Goal: Task Accomplishment & Management: Use online tool/utility

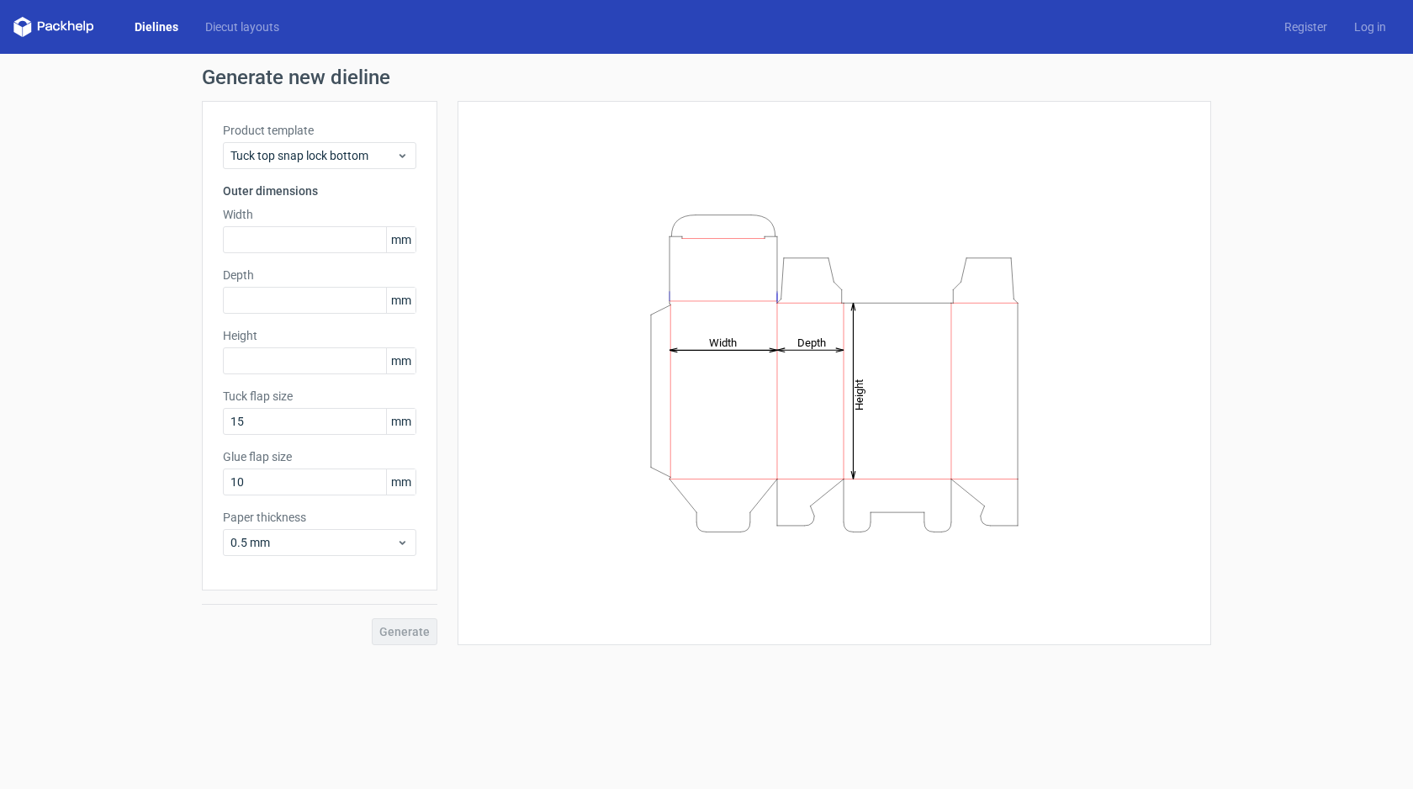
click at [161, 25] on link "Dielines" at bounding box center [156, 27] width 71 height 17
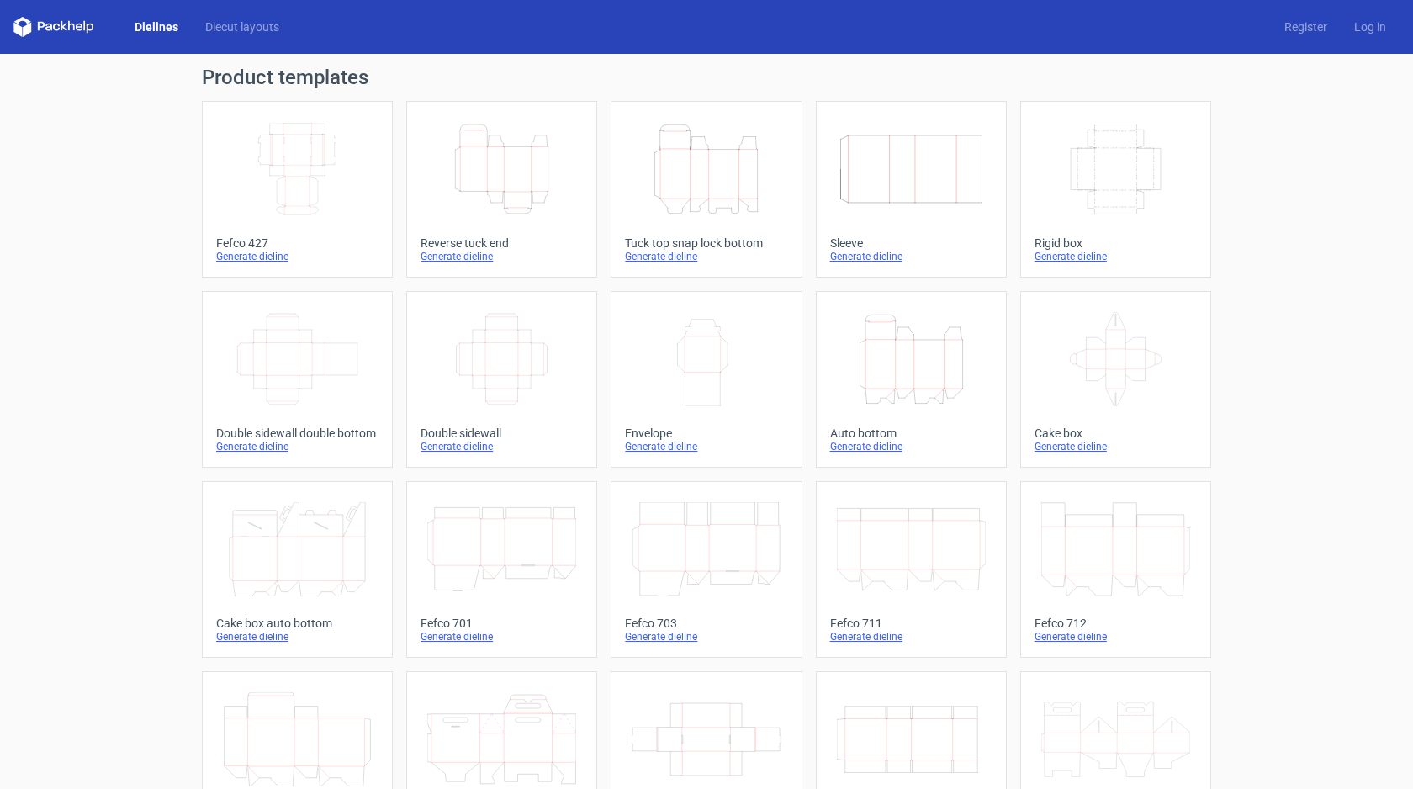
click at [299, 161] on icon "Width Depth Height" at bounding box center [297, 169] width 149 height 94
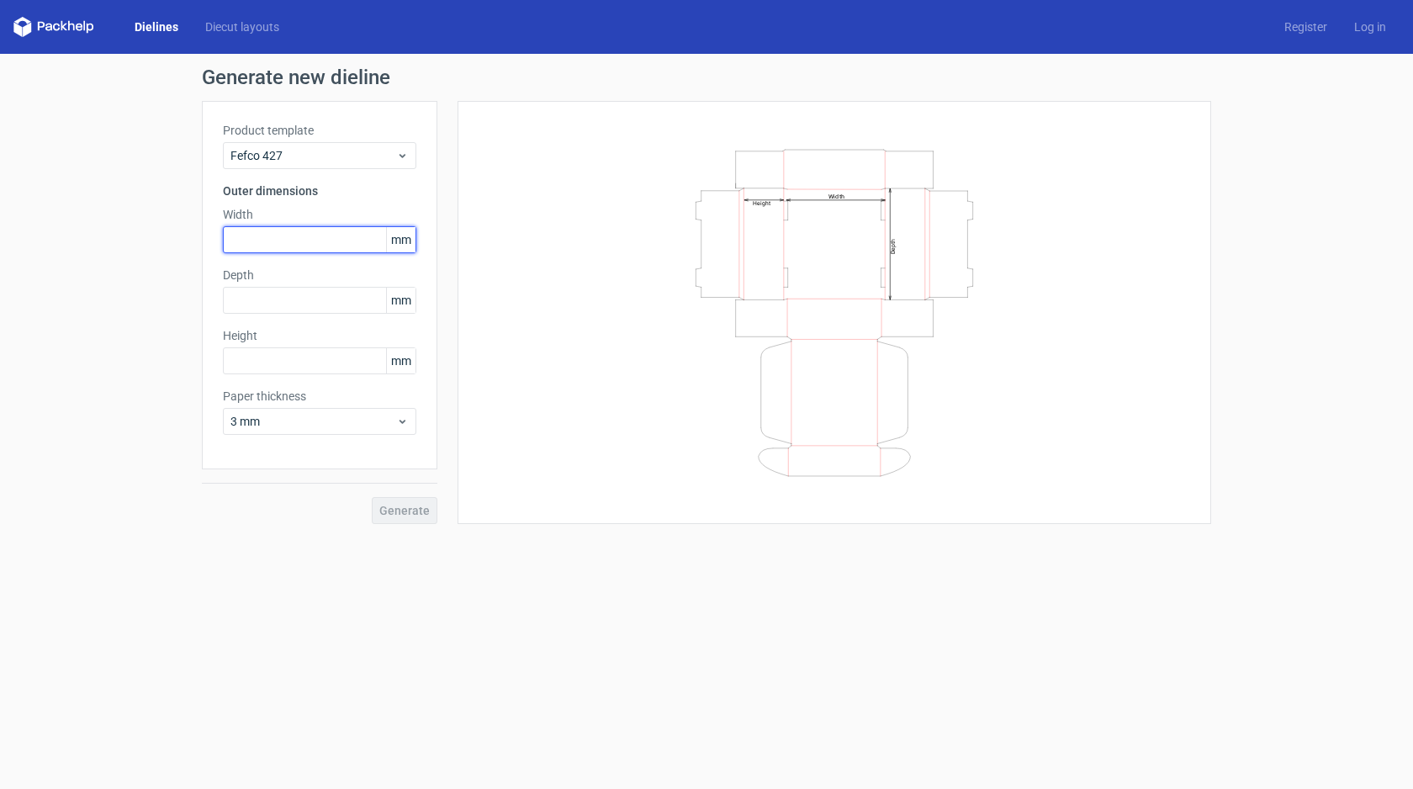
click at [264, 240] on input "text" at bounding box center [319, 239] width 193 height 27
type input "250"
type input "175"
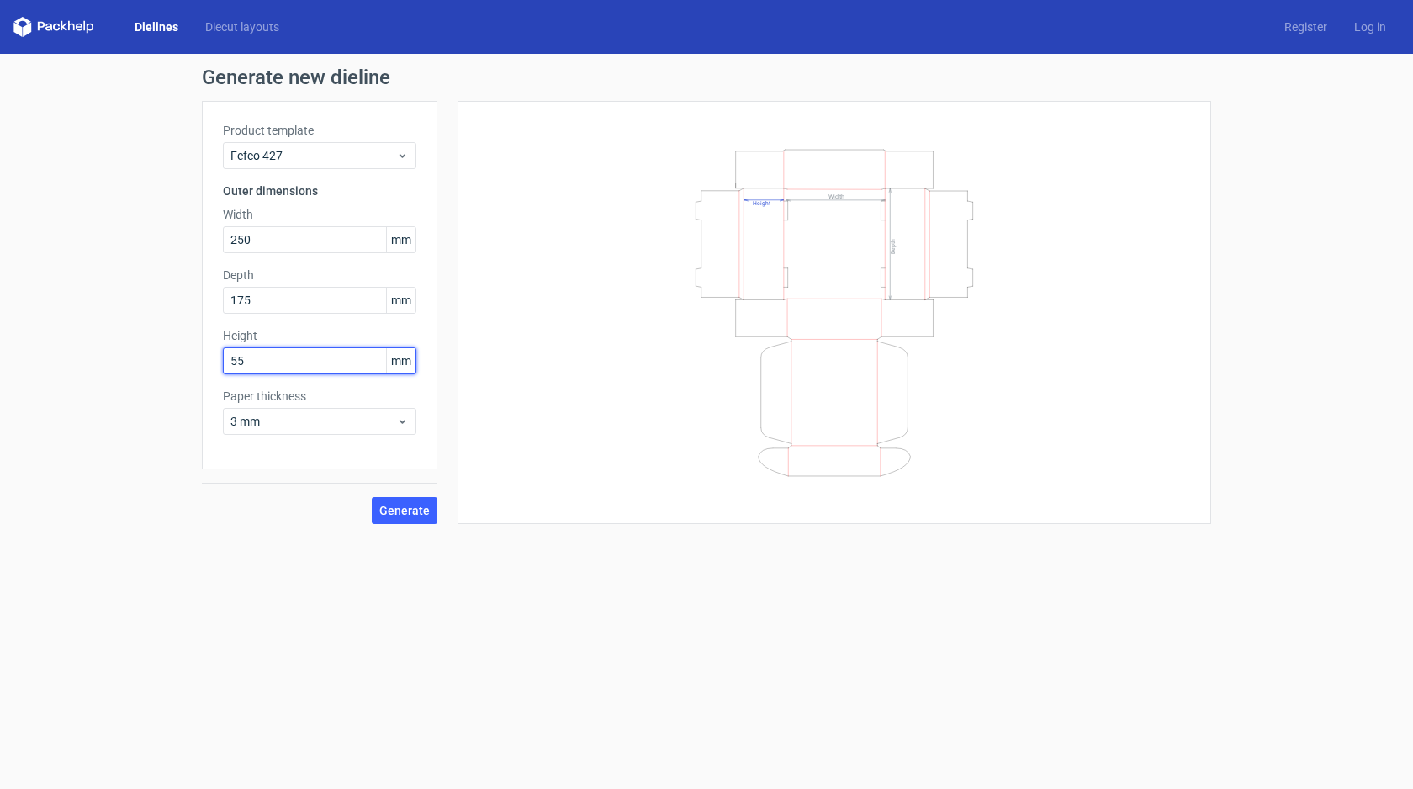
type input "55"
click at [275, 415] on span "3 mm" at bounding box center [313, 421] width 166 height 17
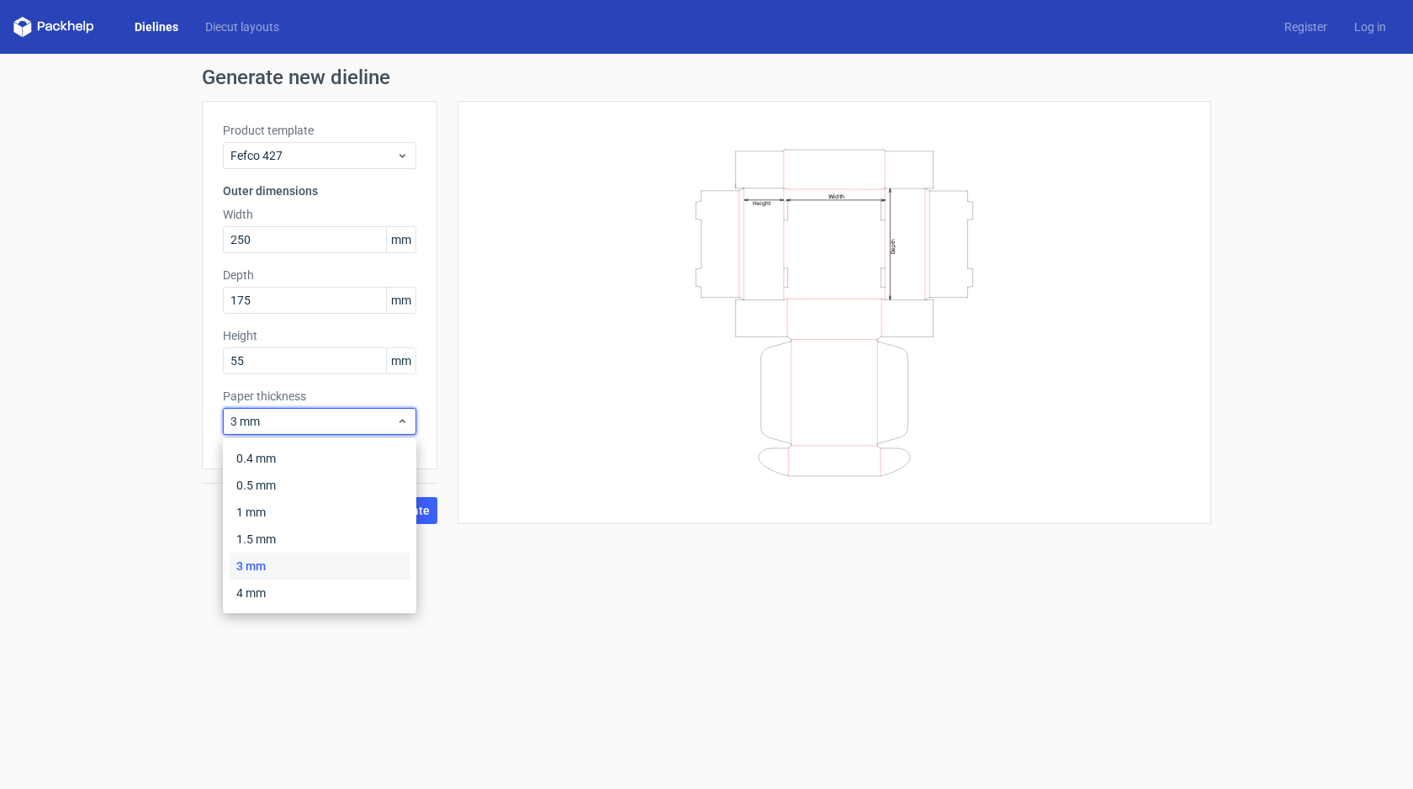
click at [175, 452] on div "Generate new dieline Product template Fefco 427 Outer dimensions Width 250 mm D…" at bounding box center [706, 296] width 1413 height 484
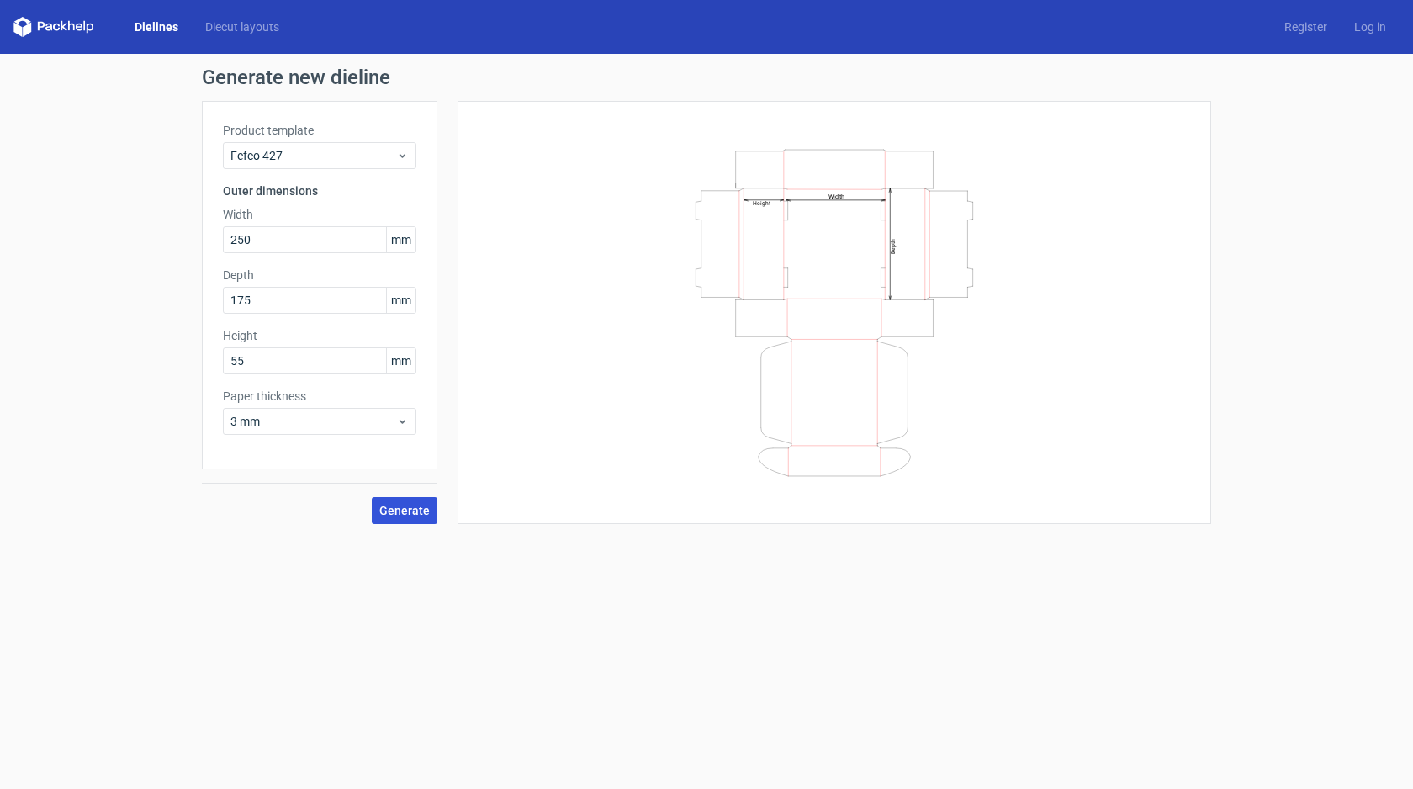
click at [398, 512] on span "Generate" at bounding box center [404, 511] width 50 height 12
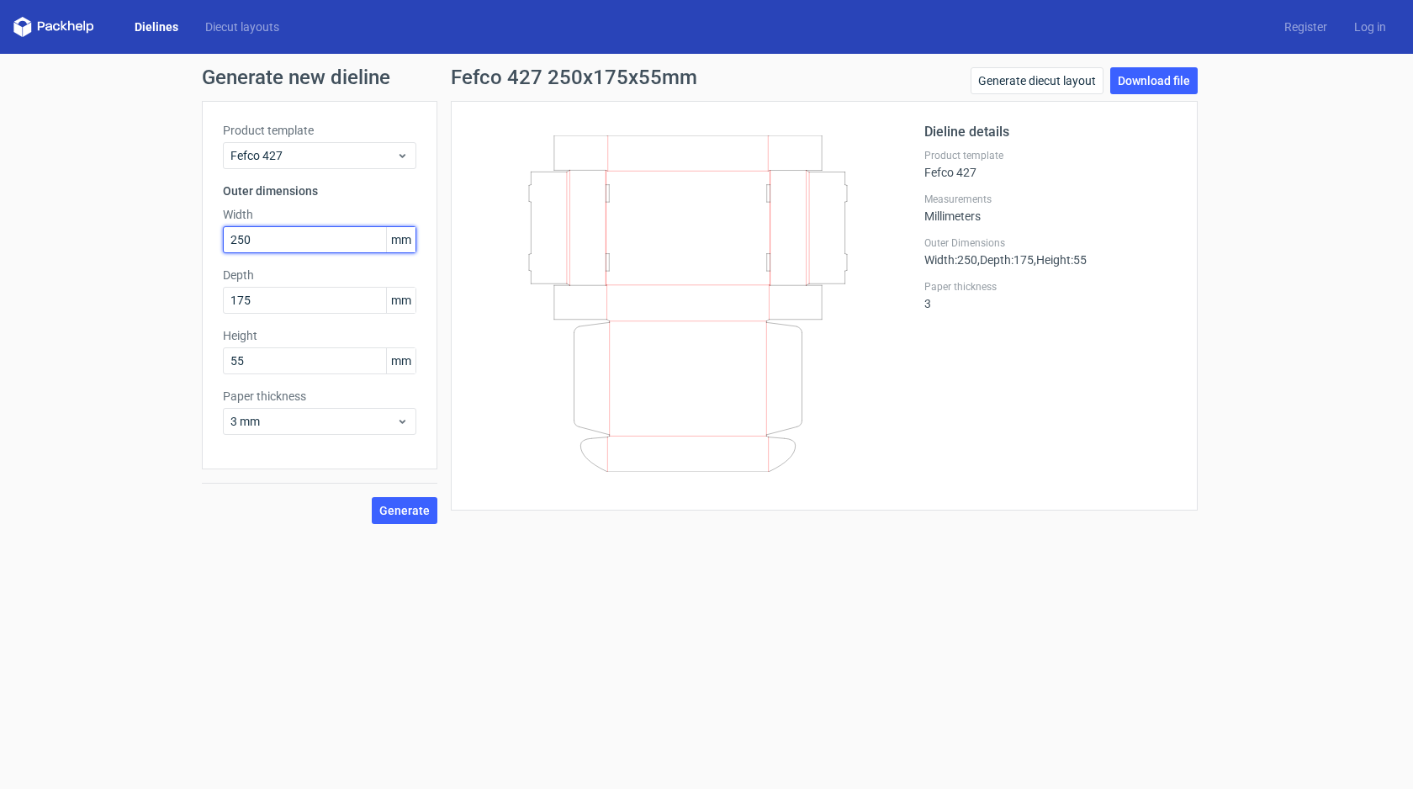
click at [260, 246] on input "250" at bounding box center [319, 239] width 193 height 27
type input "355"
click at [267, 309] on input "175" at bounding box center [319, 300] width 193 height 27
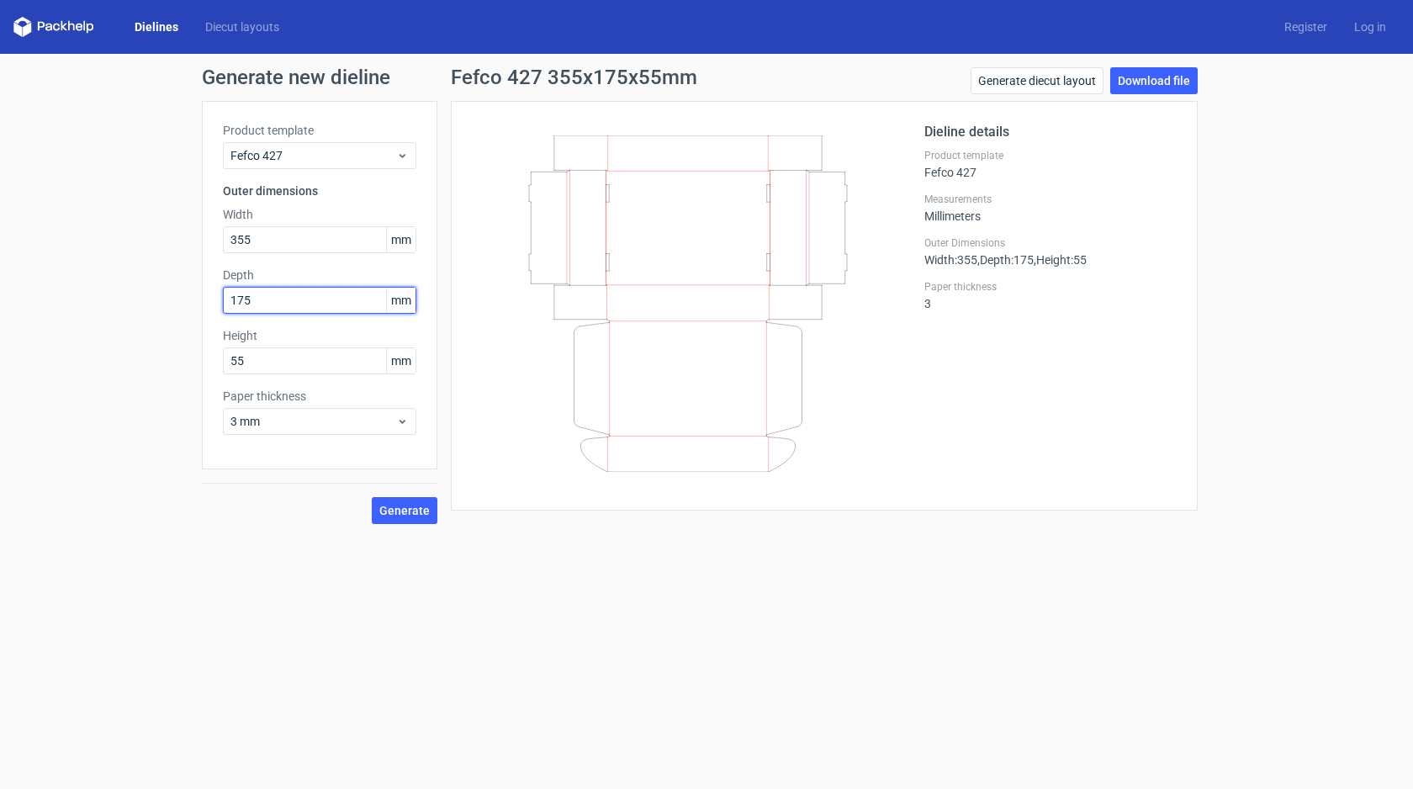
click at [267, 309] on input "175" at bounding box center [319, 300] width 193 height 27
type input "255"
click at [392, 515] on span "Generate" at bounding box center [404, 511] width 50 height 12
click at [1138, 77] on link "Download file" at bounding box center [1153, 80] width 87 height 27
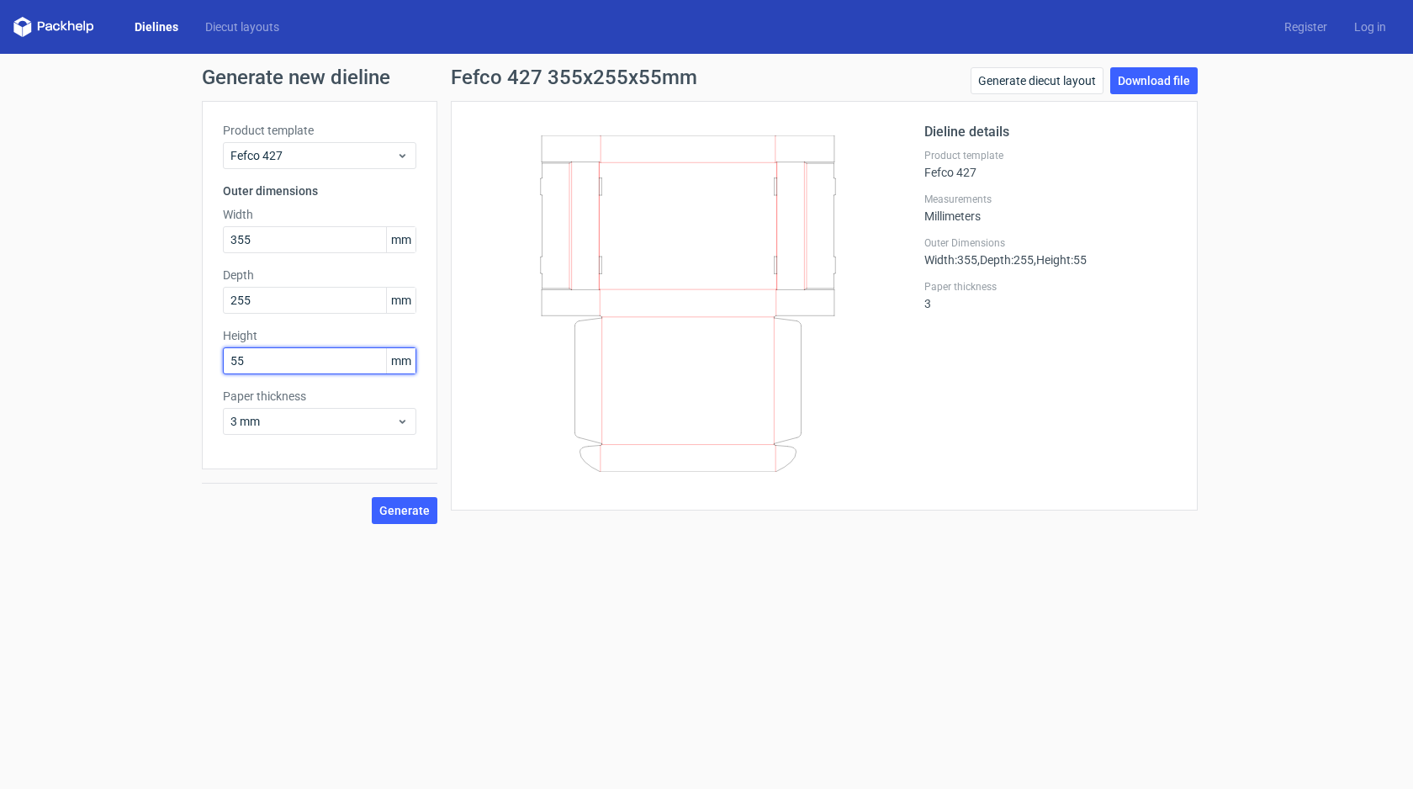
click at [272, 372] on input "55" at bounding box center [319, 360] width 193 height 27
click at [272, 371] on input "55" at bounding box center [319, 360] width 193 height 27
click at [399, 497] on button "Generate" at bounding box center [405, 510] width 66 height 27
click at [1149, 79] on link "Download file" at bounding box center [1153, 80] width 87 height 27
click at [285, 362] on input "80" at bounding box center [319, 360] width 193 height 27
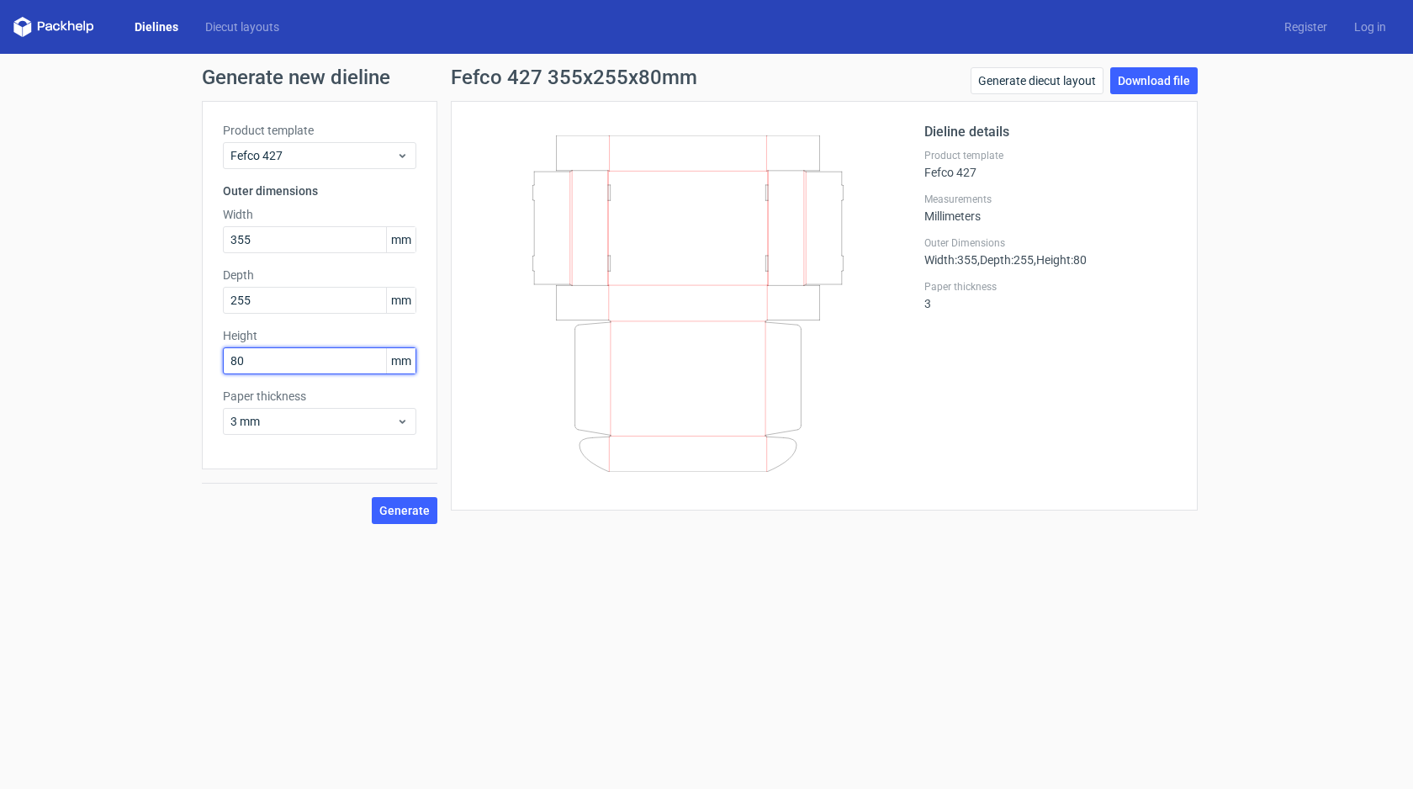
click at [285, 362] on input "80" at bounding box center [319, 360] width 193 height 27
type input "55"
click at [378, 500] on button "Generate" at bounding box center [405, 510] width 66 height 27
click at [1162, 87] on link "Download file" at bounding box center [1153, 80] width 87 height 27
click at [324, 238] on input "355" at bounding box center [319, 239] width 193 height 27
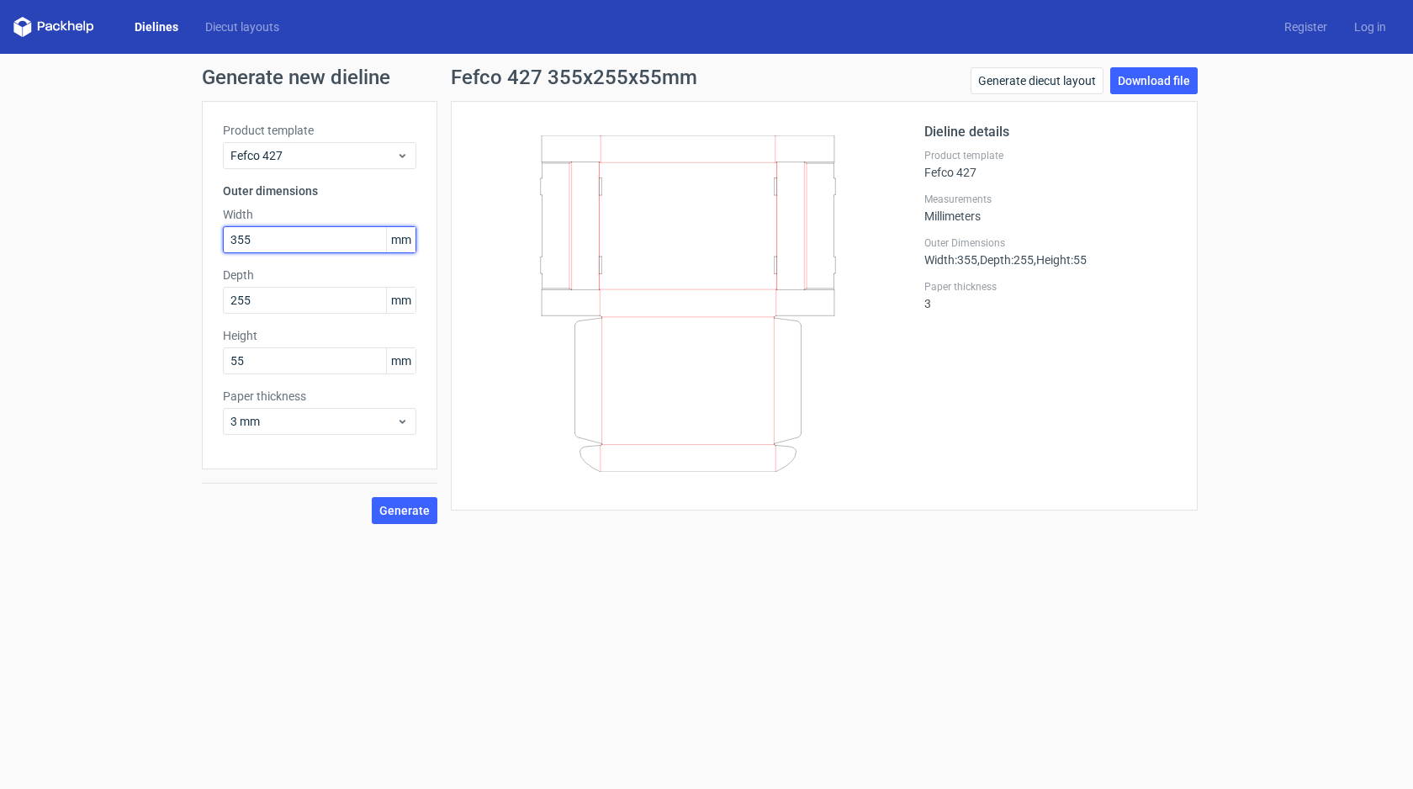
click at [324, 238] on input "355" at bounding box center [319, 239] width 193 height 27
type input "250"
click at [285, 312] on input "255" at bounding box center [319, 300] width 193 height 27
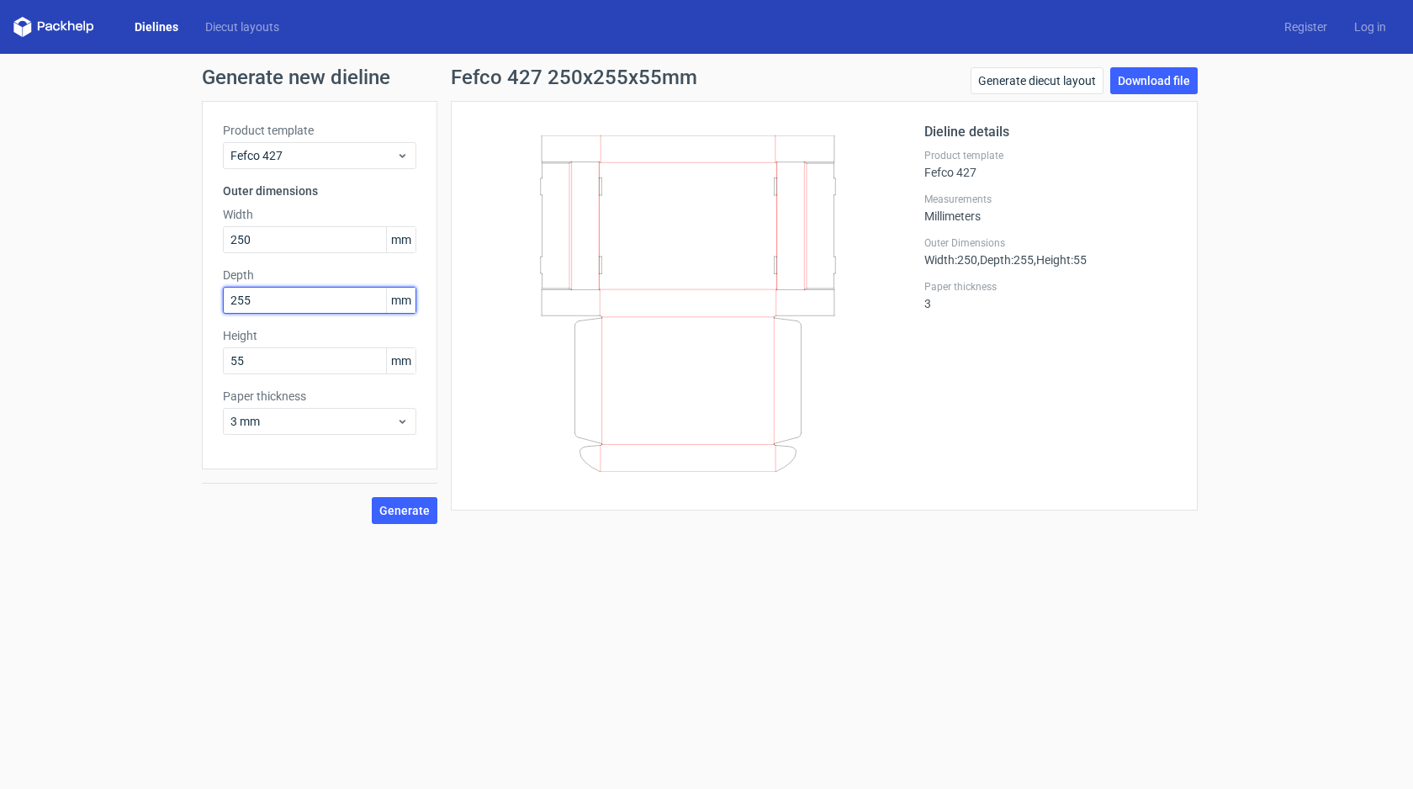
click at [285, 312] on input "255" at bounding box center [319, 300] width 193 height 27
type input "175"
click at [399, 517] on button "Generate" at bounding box center [405, 510] width 66 height 27
click at [1166, 67] on link "Download file" at bounding box center [1153, 80] width 87 height 27
